Goal: Information Seeking & Learning: Check status

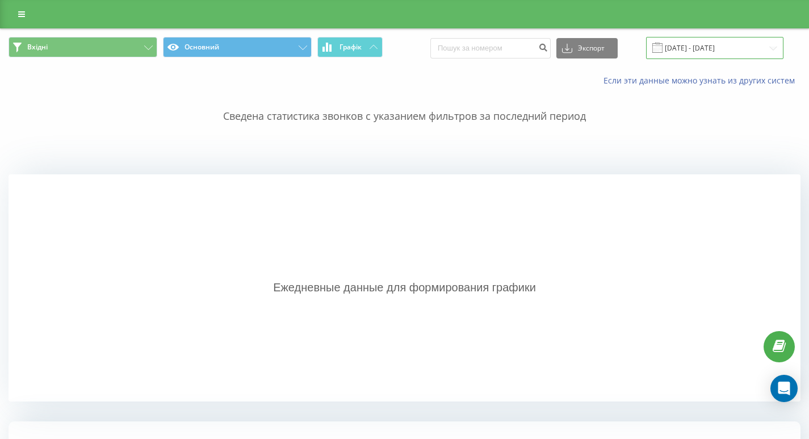
click at [687, 49] on input "[DATE] - [DATE]" at bounding box center [714, 48] width 137 height 22
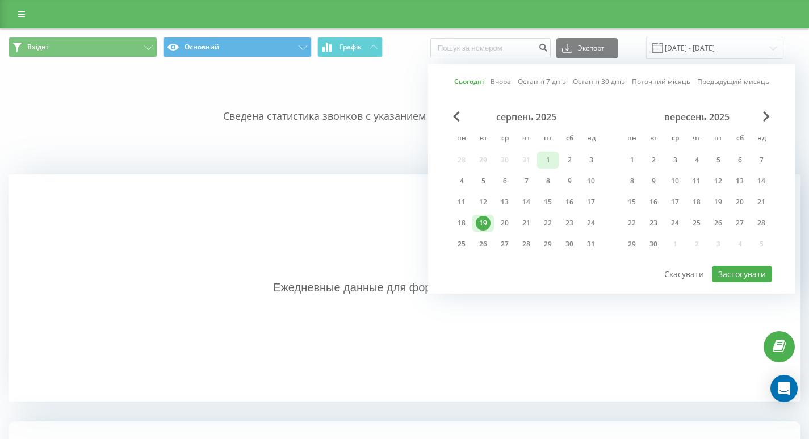
click at [548, 159] on font "1" at bounding box center [548, 160] width 4 height 10
click at [486, 223] on font "19" at bounding box center [483, 223] width 8 height 10
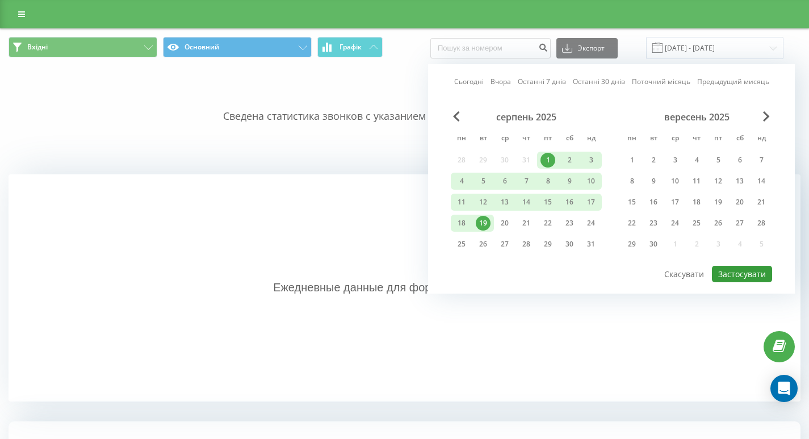
click at [745, 278] on font "Застосувати" at bounding box center [742, 274] width 48 height 11
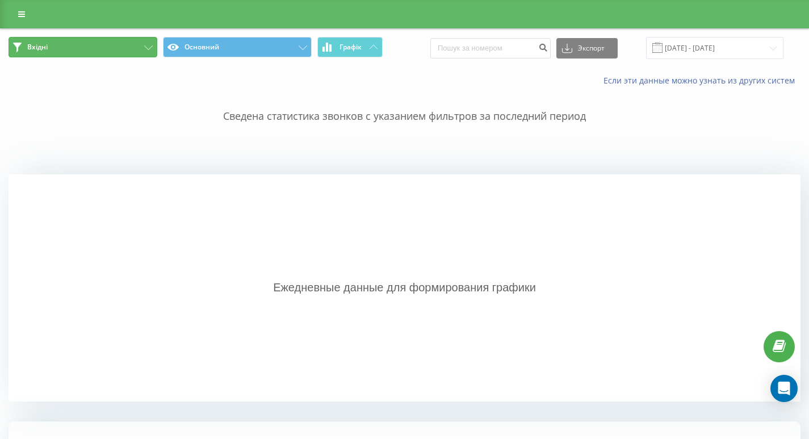
click at [146, 43] on button "Вхідні" at bounding box center [83, 47] width 149 height 20
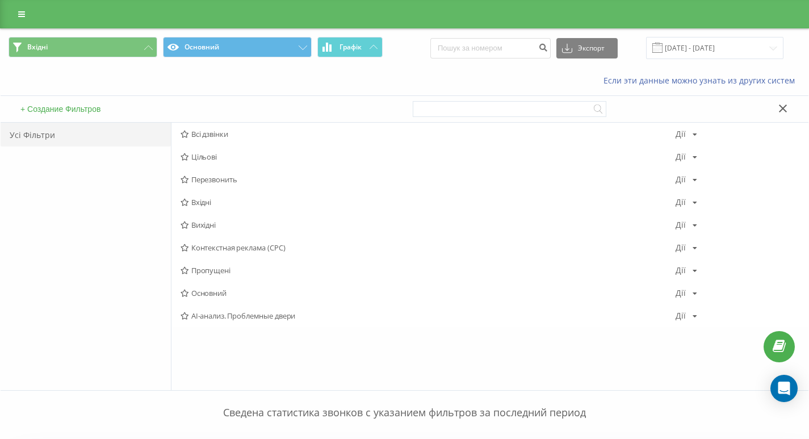
drag, startPoint x: 205, startPoint y: 136, endPoint x: 221, endPoint y: 137, distance: 16.5
click at [206, 136] on font "Всі дзвінки" at bounding box center [209, 134] width 37 height 10
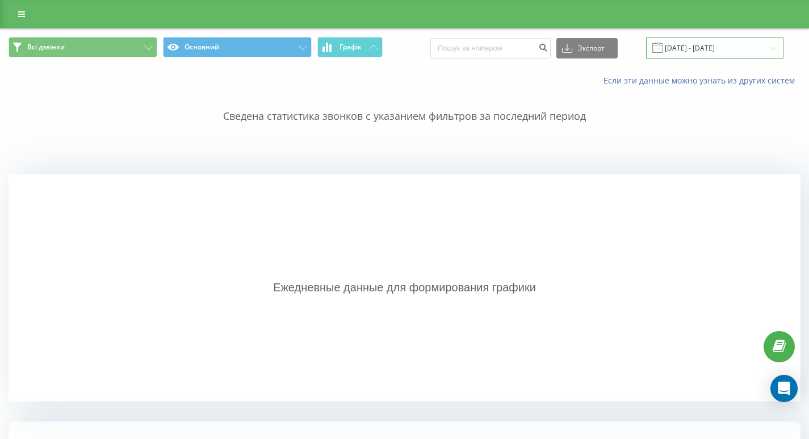
click at [703, 49] on input "[DATE] - [DATE]" at bounding box center [714, 48] width 137 height 22
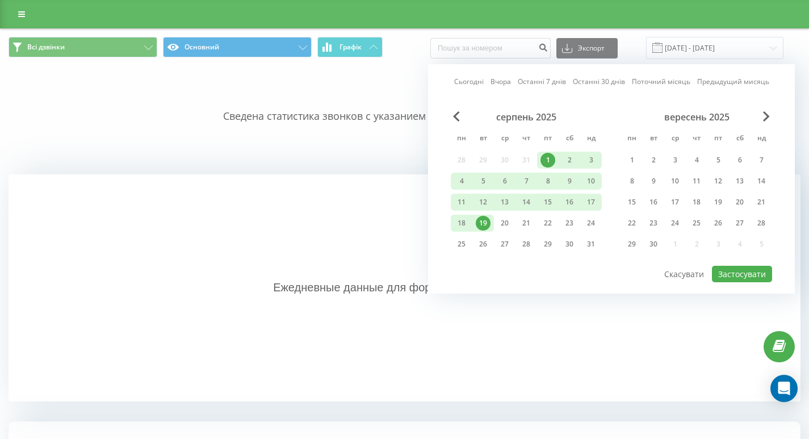
click at [485, 224] on font "19" at bounding box center [483, 223] width 8 height 10
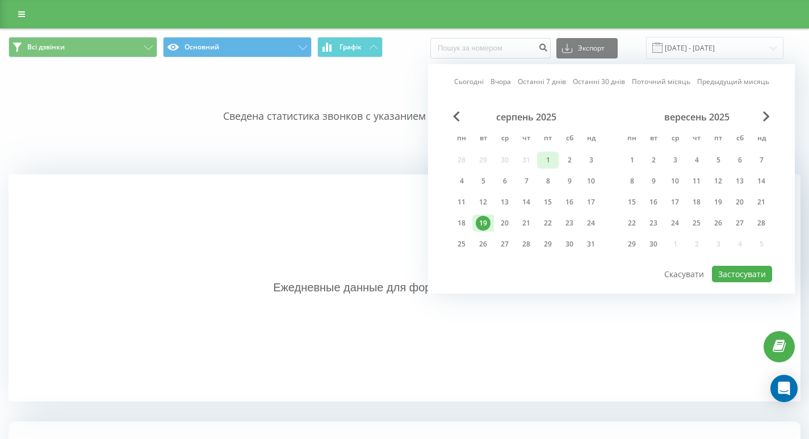
click at [548, 167] on div "1" at bounding box center [547, 160] width 15 height 15
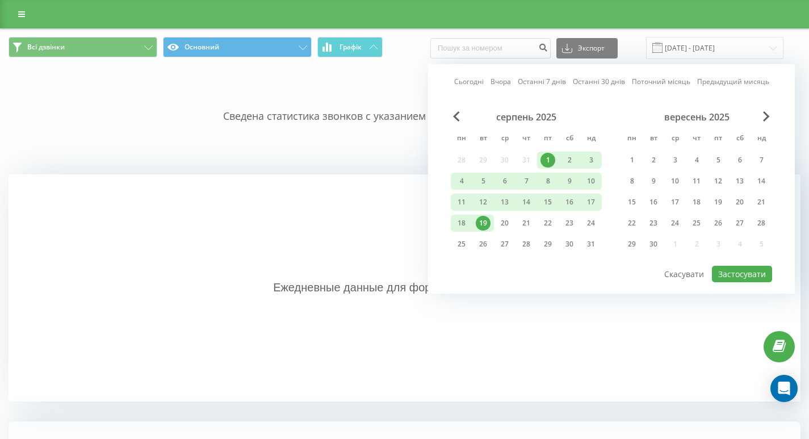
click at [481, 225] on font "19" at bounding box center [483, 223] width 8 height 10
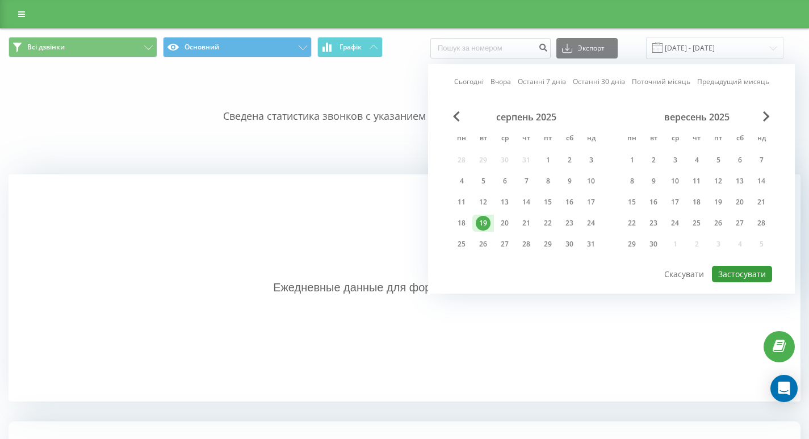
click at [728, 271] on font "Застосувати" at bounding box center [742, 274] width 48 height 11
type input "[DATE] - [DATE]"
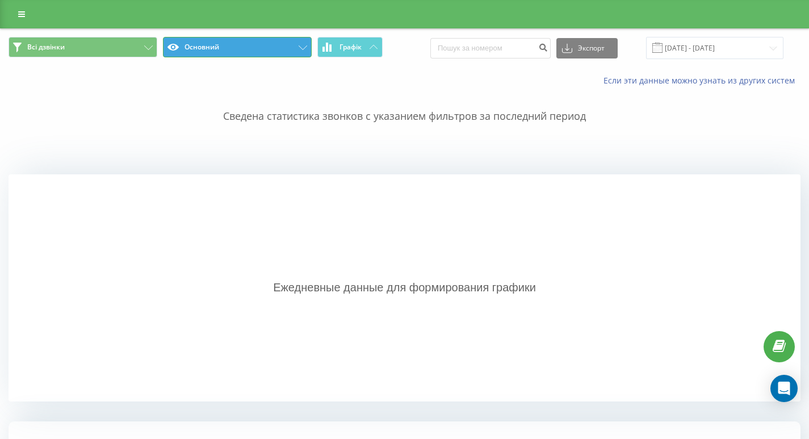
click at [247, 56] on button "Основний" at bounding box center [237, 47] width 149 height 20
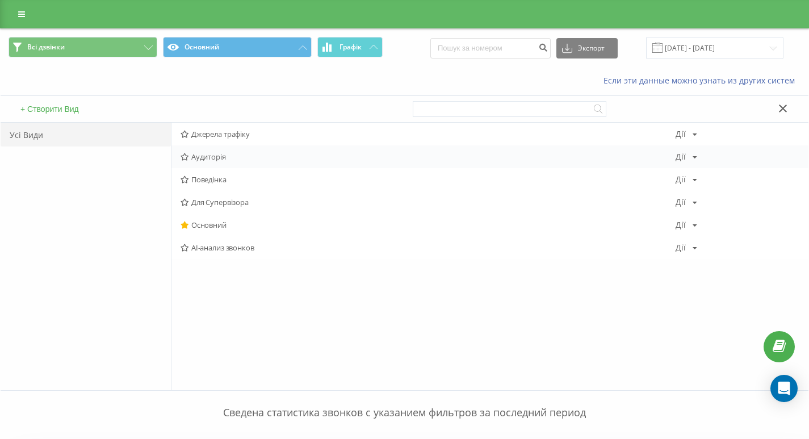
click at [688, 165] on div "Аудиторія Дії Редагувати Копіювати Видалити По замкованиям Поділитися" at bounding box center [489, 156] width 637 height 23
click at [688, 157] on div "Дії Редагувати Копіювати Видалити По замкованиям Поділитися" at bounding box center [687, 157] width 22 height 8
click at [598, 216] on div "Основний Дії Редагувати Копіювати Видалити По замкованиям Поділитися" at bounding box center [489, 224] width 637 height 23
click at [231, 177] on span "Поведінка" at bounding box center [428, 179] width 495 height 8
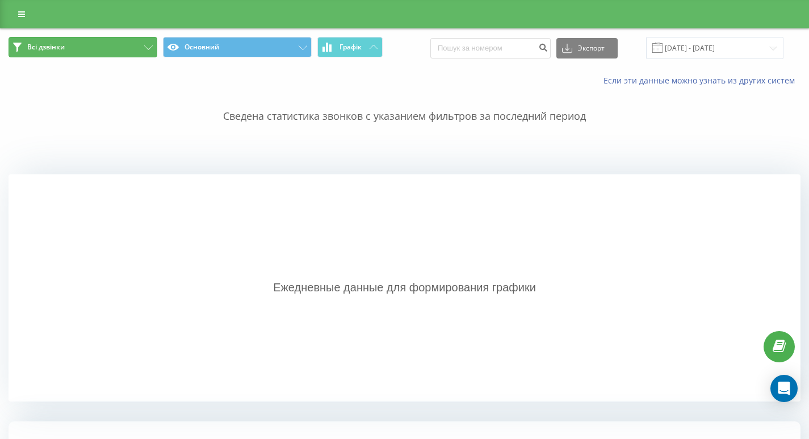
click at [142, 45] on button "Всі дзвінки" at bounding box center [83, 47] width 149 height 20
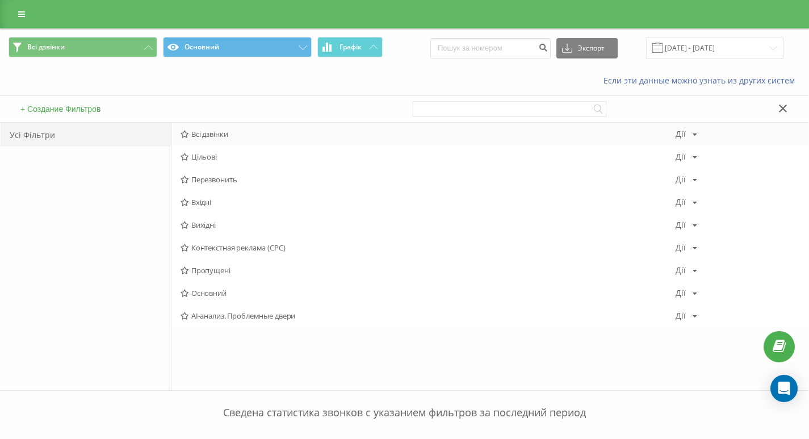
click at [242, 133] on span "Всі дзвінки" at bounding box center [428, 134] width 495 height 8
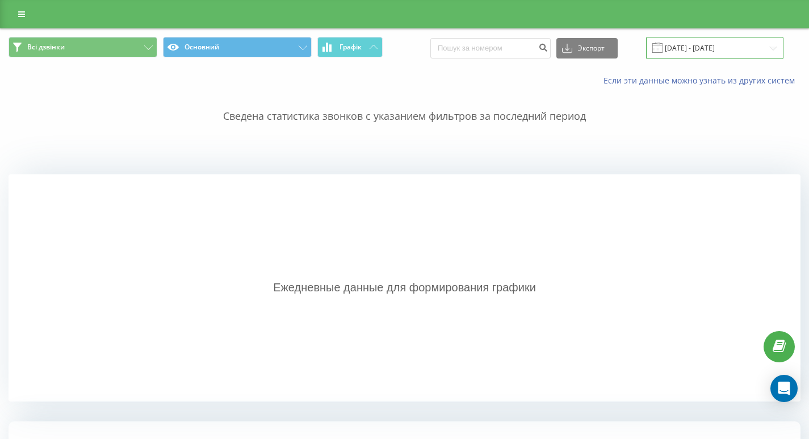
click at [730, 50] on input "[DATE] - [DATE]" at bounding box center [714, 48] width 137 height 22
click at [504, 326] on div "Ежедневные данные для формирования графики" at bounding box center [405, 287] width 792 height 227
click at [689, 44] on input "[DATE] - [DATE]" at bounding box center [714, 48] width 137 height 22
click at [220, 232] on div "Ежедневные данные для формирования графики" at bounding box center [405, 287] width 792 height 227
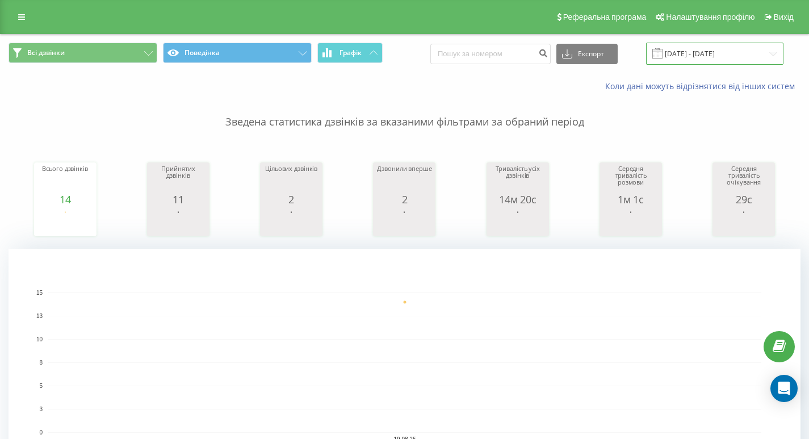
click at [676, 45] on input "[DATE] - [DATE]" at bounding box center [714, 54] width 137 height 22
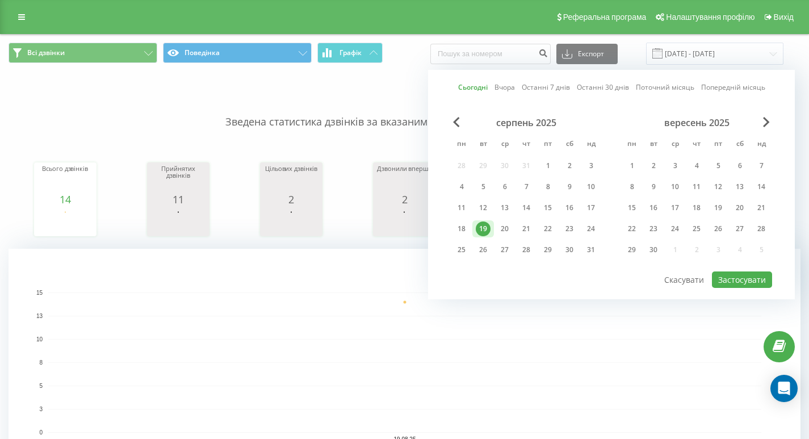
click at [483, 228] on div "19" at bounding box center [483, 228] width 15 height 15
click at [738, 282] on button "Застосувати" at bounding box center [742, 279] width 60 height 16
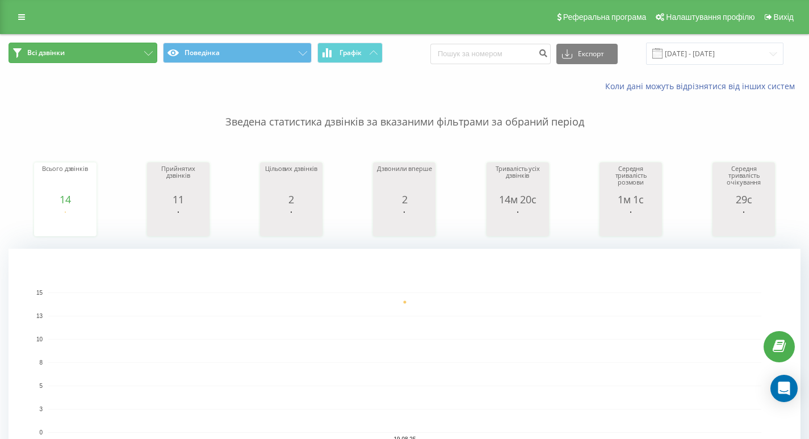
drag, startPoint x: 139, startPoint y: 54, endPoint x: 147, endPoint y: 95, distance: 41.6
click at [140, 53] on button "Всі дзвінки" at bounding box center [83, 53] width 149 height 20
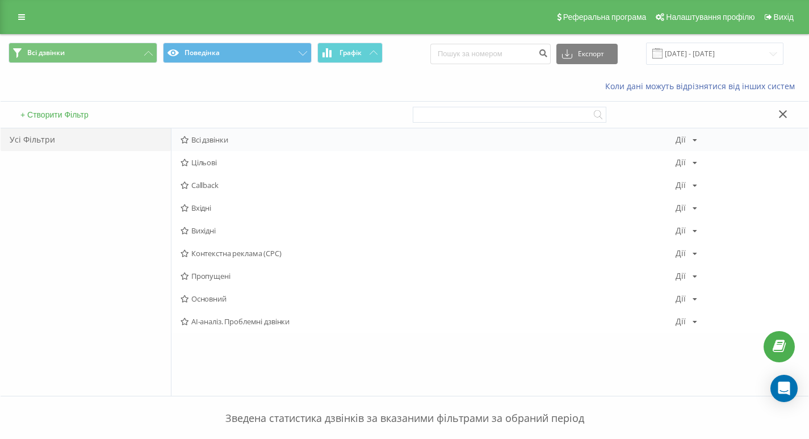
click at [208, 144] on span "Всі дзвінки" at bounding box center [428, 140] width 495 height 8
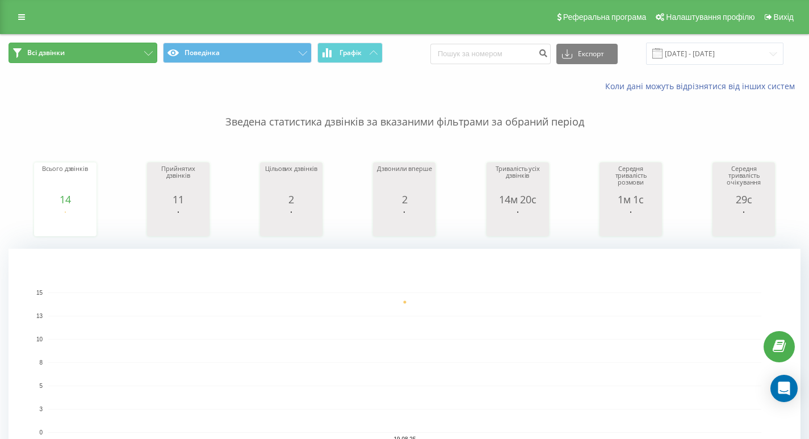
click at [106, 49] on button "Всі дзвінки" at bounding box center [83, 53] width 149 height 20
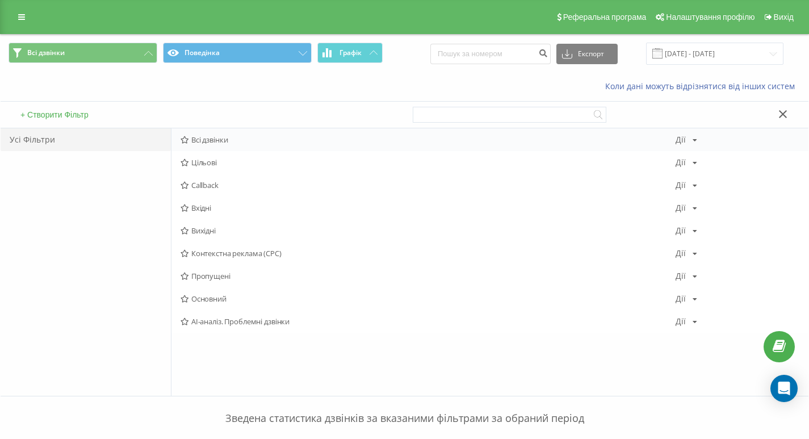
click at [198, 144] on span "Всі дзвінки" at bounding box center [428, 140] width 495 height 8
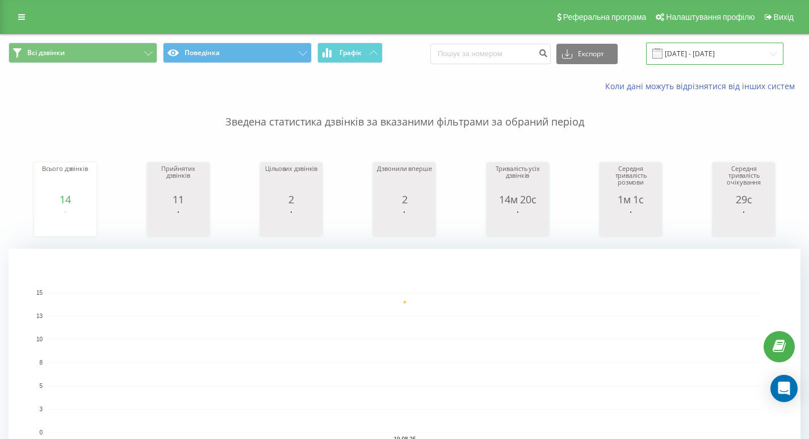
click at [706, 50] on input "[DATE] - [DATE]" at bounding box center [714, 54] width 137 height 22
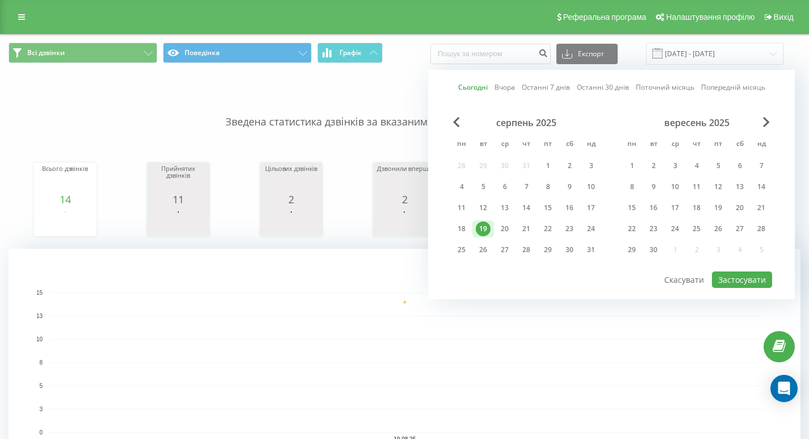
click at [483, 228] on div "19" at bounding box center [483, 228] width 15 height 15
click at [738, 274] on button "Застосувати" at bounding box center [742, 279] width 60 height 16
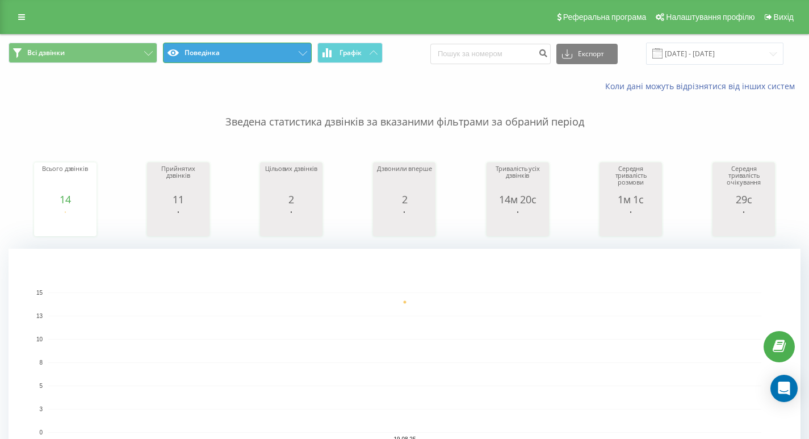
click at [237, 47] on button "Поведінка" at bounding box center [237, 53] width 149 height 20
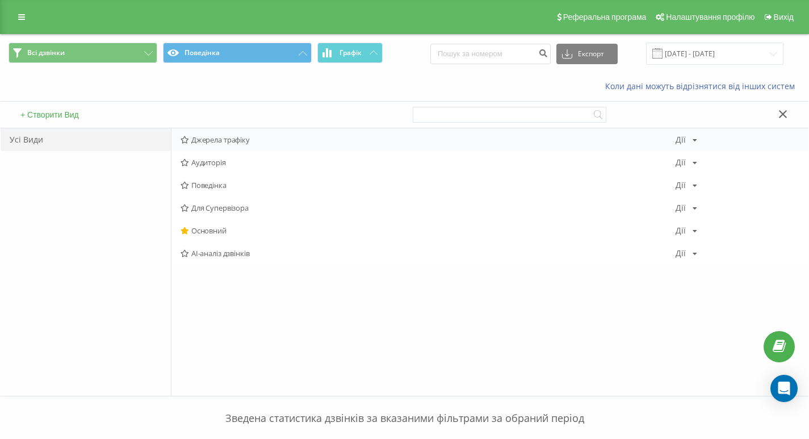
click at [235, 139] on span "Джерела трафіку" at bounding box center [428, 140] width 495 height 8
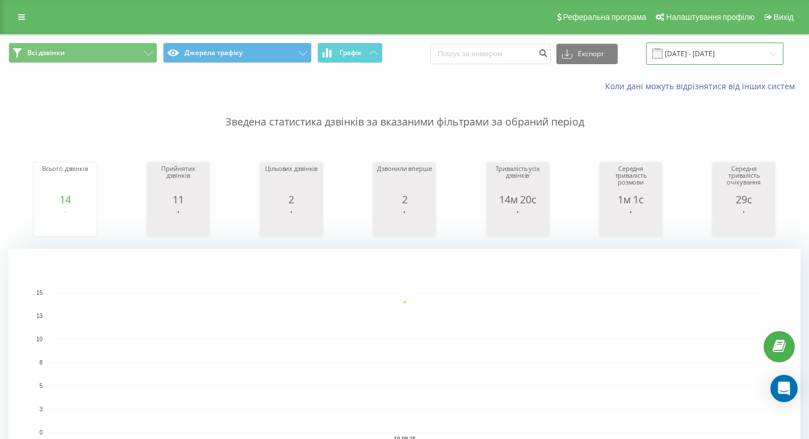
click at [701, 53] on input "[DATE] - [DATE]" at bounding box center [714, 54] width 137 height 22
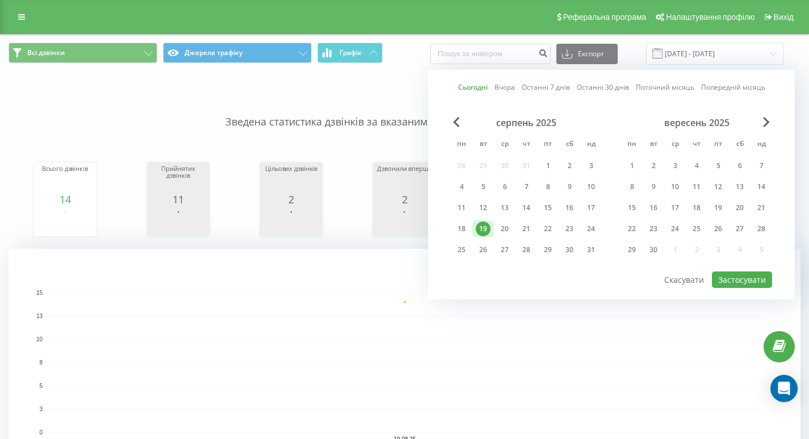
click at [483, 231] on div "19" at bounding box center [483, 228] width 15 height 15
click at [756, 280] on button "Застосувати" at bounding box center [742, 279] width 60 height 16
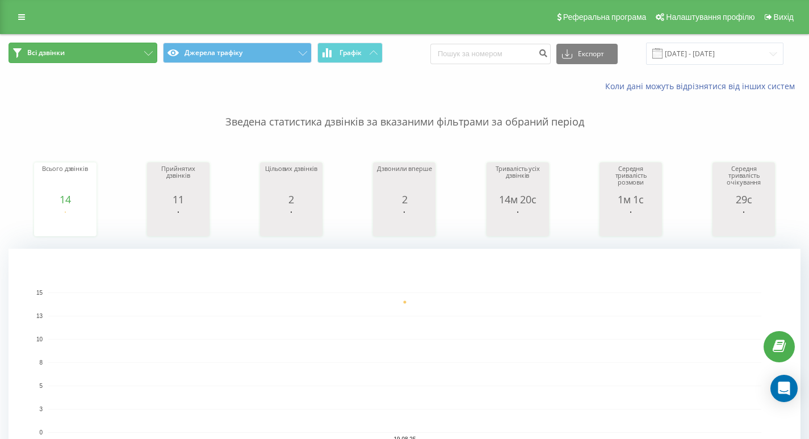
click at [145, 48] on button "Всі дзвінки" at bounding box center [83, 53] width 149 height 20
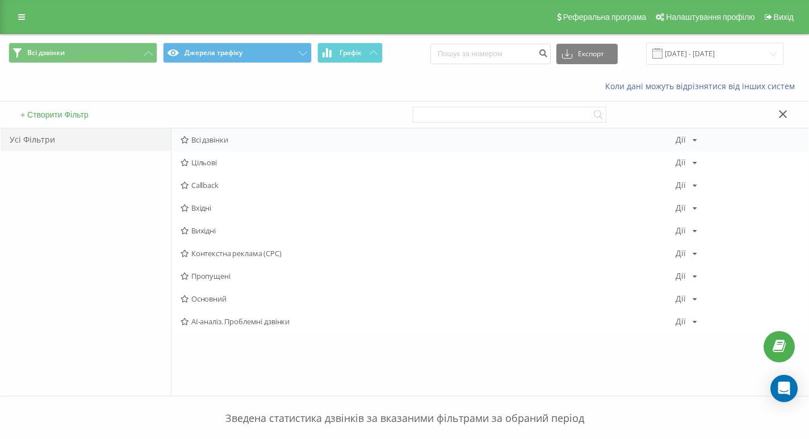
click at [206, 144] on span "Всі дзвінки" at bounding box center [428, 140] width 495 height 8
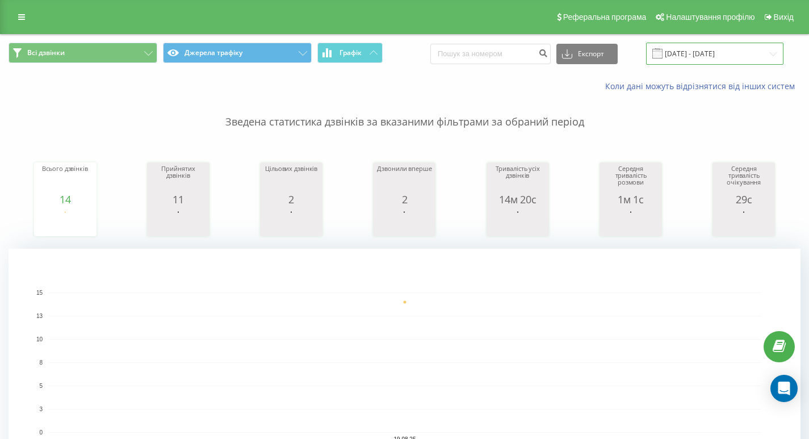
click at [716, 47] on input "[DATE] - [DATE]" at bounding box center [714, 54] width 137 height 22
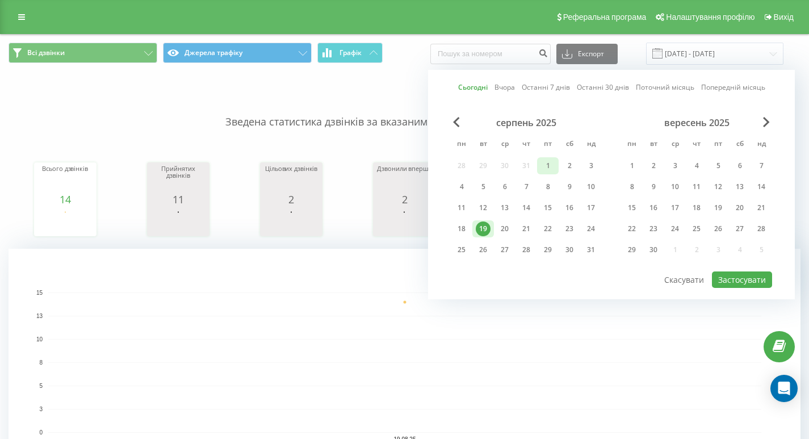
click at [550, 161] on div "1" at bounding box center [547, 165] width 15 height 15
click at [481, 228] on div "19" at bounding box center [483, 228] width 15 height 15
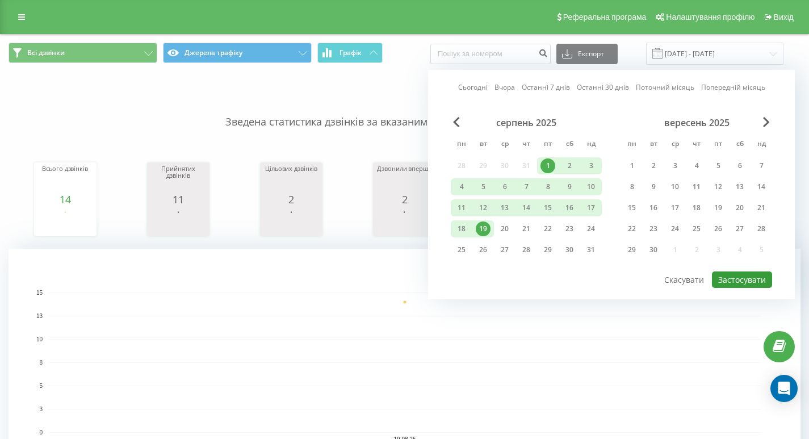
click at [759, 282] on button "Застосувати" at bounding box center [742, 279] width 60 height 16
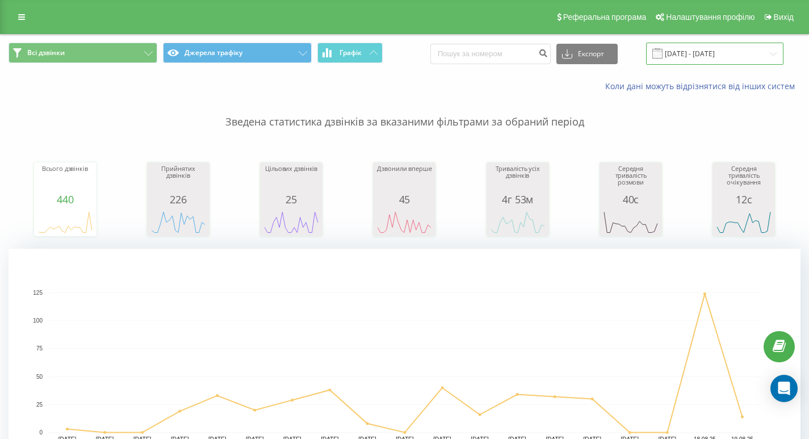
click at [684, 47] on input "[DATE] - [DATE]" at bounding box center [714, 54] width 137 height 22
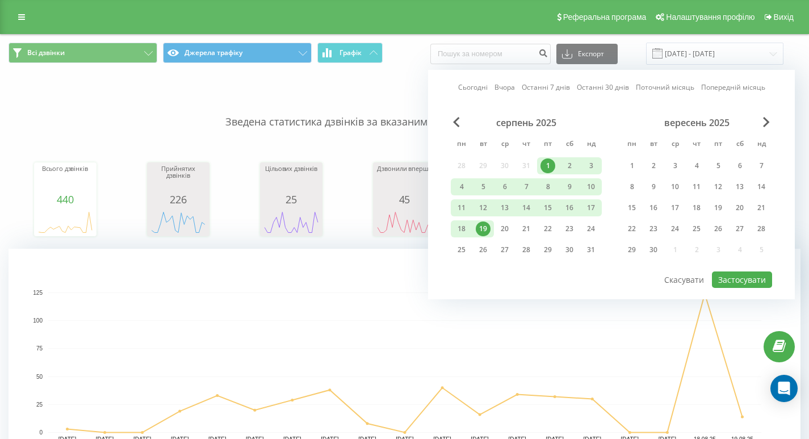
click at [484, 231] on div "19" at bounding box center [483, 228] width 15 height 15
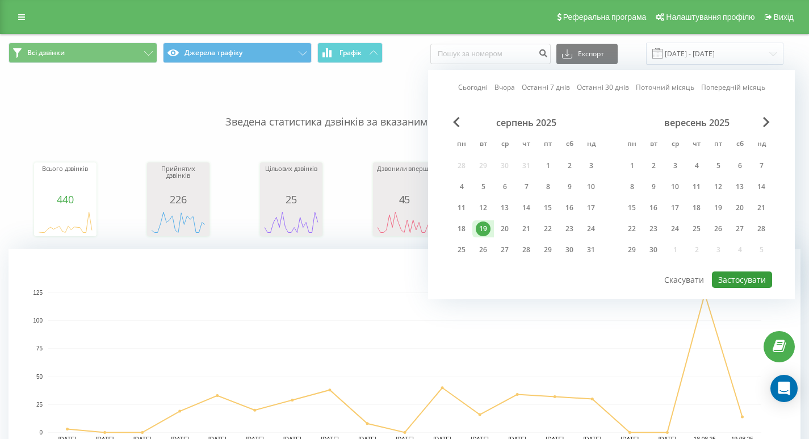
drag, startPoint x: 739, startPoint y: 279, endPoint x: 438, endPoint y: 149, distance: 327.3
click at [739, 279] on button "Застосувати" at bounding box center [742, 279] width 60 height 16
type input "[DATE] - [DATE]"
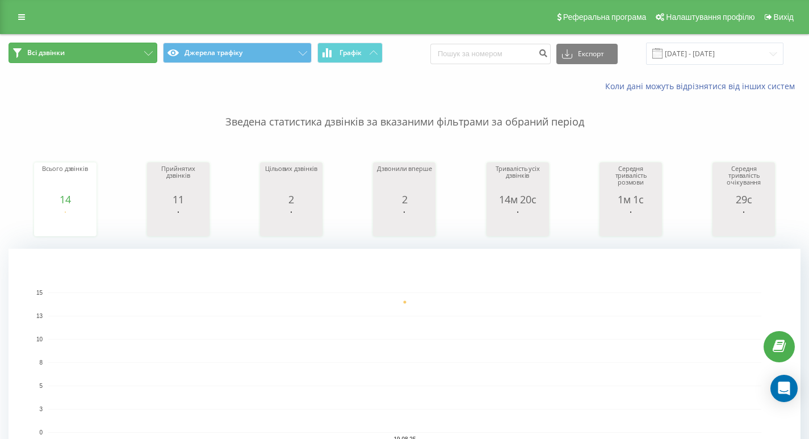
click at [149, 53] on icon at bounding box center [148, 53] width 9 height 5
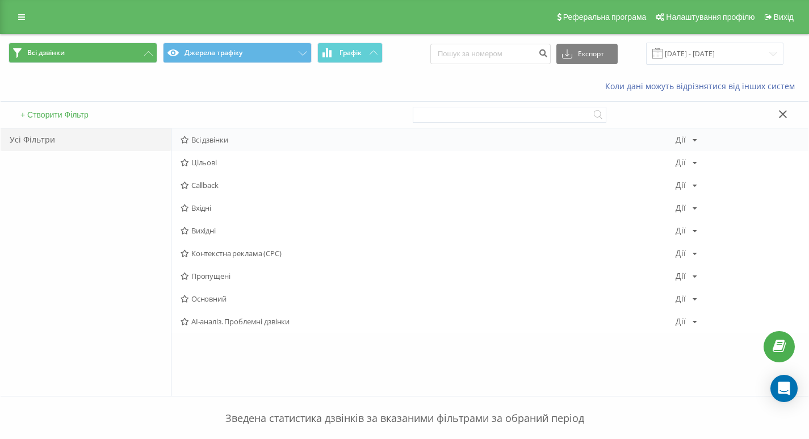
click at [227, 144] on span "Всі дзвінки" at bounding box center [428, 140] width 495 height 8
